Goal: Find contact information: Find contact information

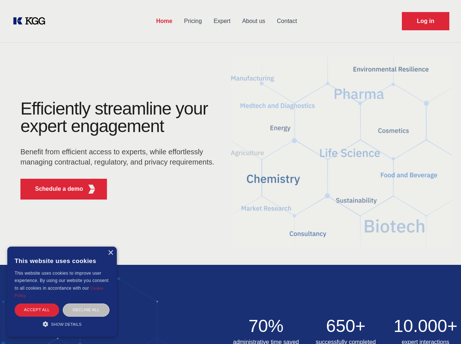
click at [230, 172] on div "Efficiently streamline your expert engagement Benefit from efficient access to …" at bounding box center [120, 152] width 222 height 105
click at [55, 189] on p "Schedule a demo" at bounding box center [59, 189] width 48 height 9
click at [110, 253] on div "× This website uses cookies This website uses cookies to improve user experienc…" at bounding box center [61, 292] width 109 height 90
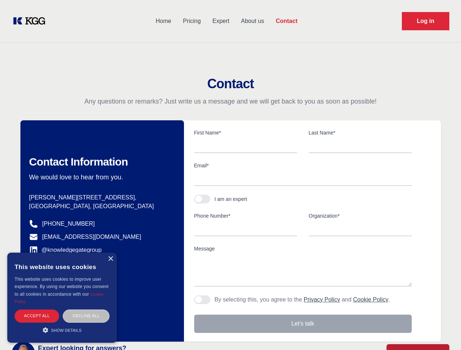
click at [37, 310] on div "Accept all" at bounding box center [37, 316] width 45 height 13
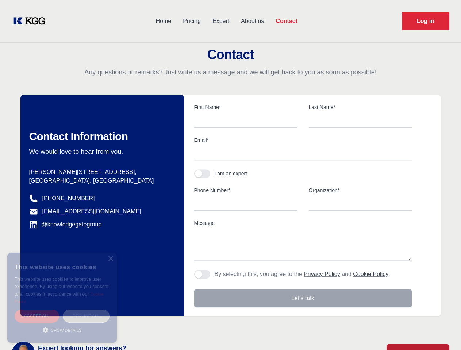
click at [86, 310] on body "Home Pricing Expert About us Contact Log in Contact Any questions or remarks? J…" at bounding box center [230, 320] width 461 height 641
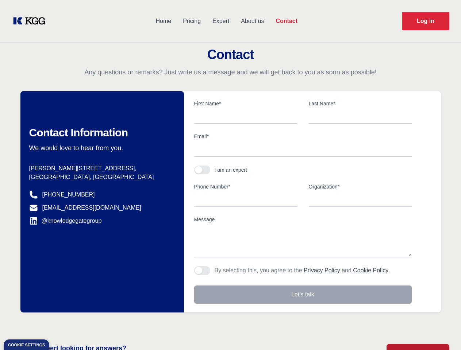
click at [62, 324] on main "Contact Any questions or remarks? Just write us a message and we will get back …" at bounding box center [230, 190] width 461 height 380
